Goal: Find specific page/section: Find specific page/section

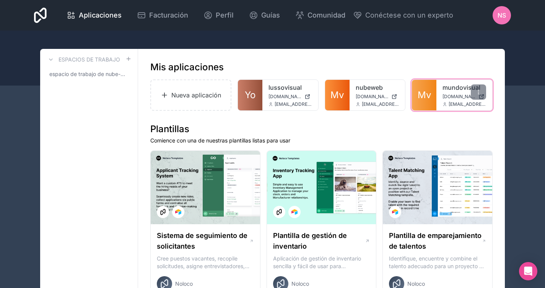
click at [441, 98] on div "mundovisual [DOMAIN_NAME] [EMAIL_ADDRESS][DOMAIN_NAME]" at bounding box center [464, 95] width 56 height 31
click at [440, 94] on div "mundovisual [DOMAIN_NAME] [EMAIL_ADDRESS][DOMAIN_NAME]" at bounding box center [464, 95] width 56 height 31
click at [431, 92] on link "Mv" at bounding box center [424, 95] width 24 height 31
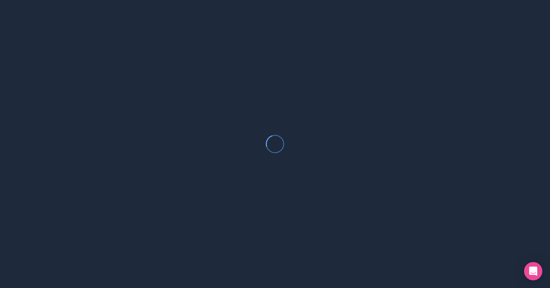
click at [431, 92] on div at bounding box center [275, 144] width 550 height 288
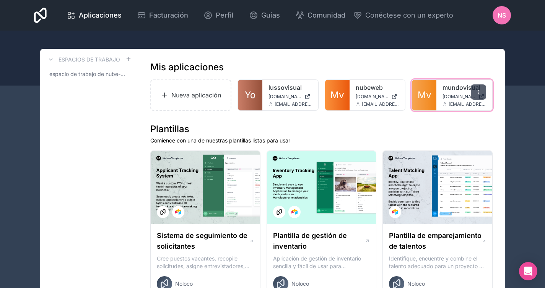
click at [480, 92] on icon at bounding box center [478, 92] width 6 height 6
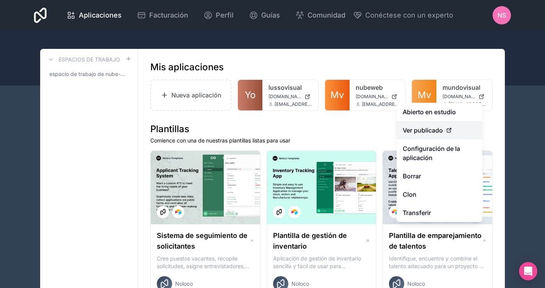
click at [443, 132] on div "Ver publicado" at bounding box center [438, 130] width 73 height 9
click at [428, 131] on font "Ver publicado" at bounding box center [422, 130] width 40 height 8
click at [451, 131] on icon at bounding box center [449, 130] width 6 height 6
click at [428, 127] on font "Ver publicado" at bounding box center [422, 130] width 40 height 8
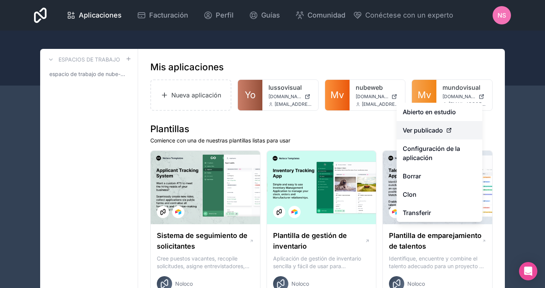
click at [428, 127] on font "Ver publicado" at bounding box center [422, 130] width 40 height 8
